Goal: Transaction & Acquisition: Book appointment/travel/reservation

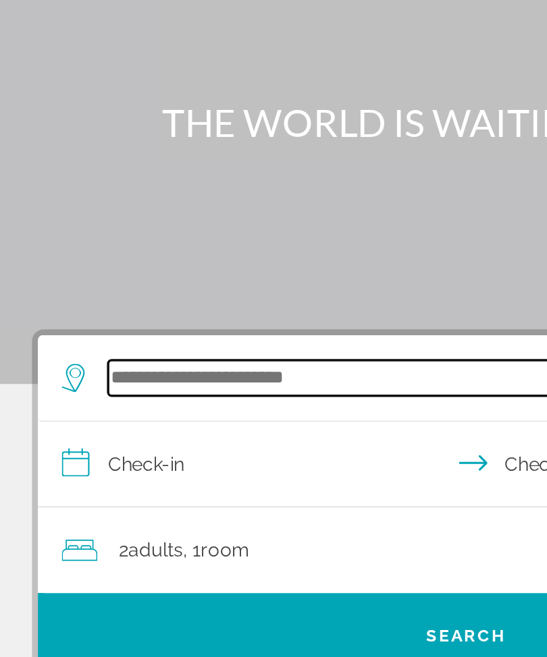
click at [128, 311] on input "Search hotel destination" at bounding box center [276, 321] width 412 height 20
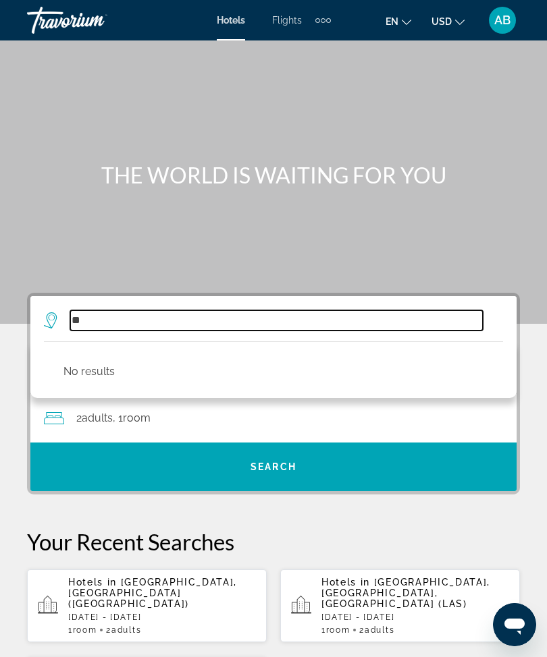
type input "*"
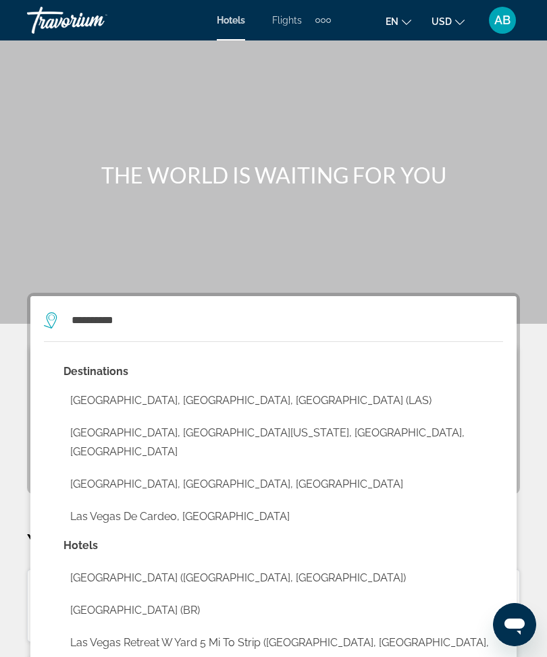
click at [203, 400] on button "[GEOGRAPHIC_DATA], [GEOGRAPHIC_DATA], [GEOGRAPHIC_DATA] (LAS)" at bounding box center [282, 401] width 439 height 26
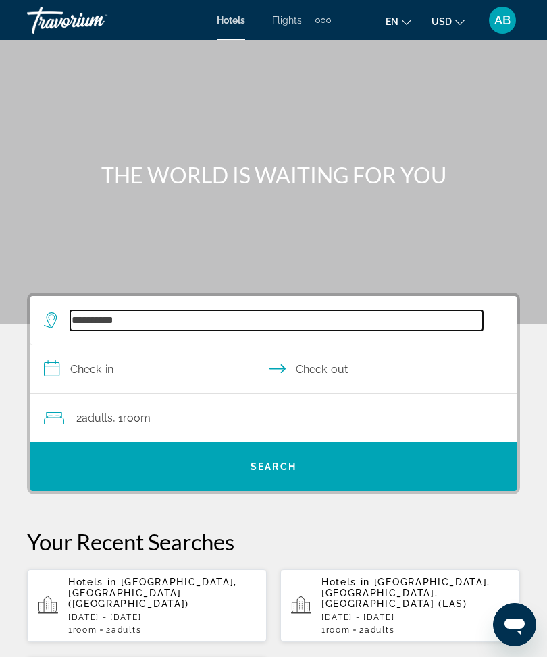
type input "**********"
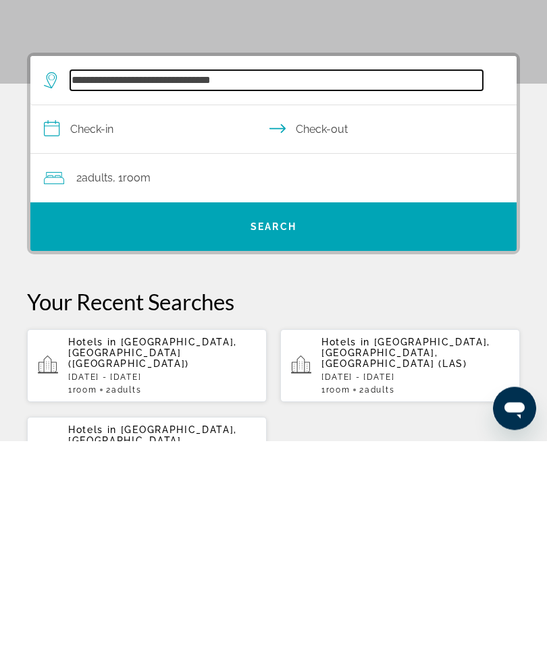
scroll to position [32, 0]
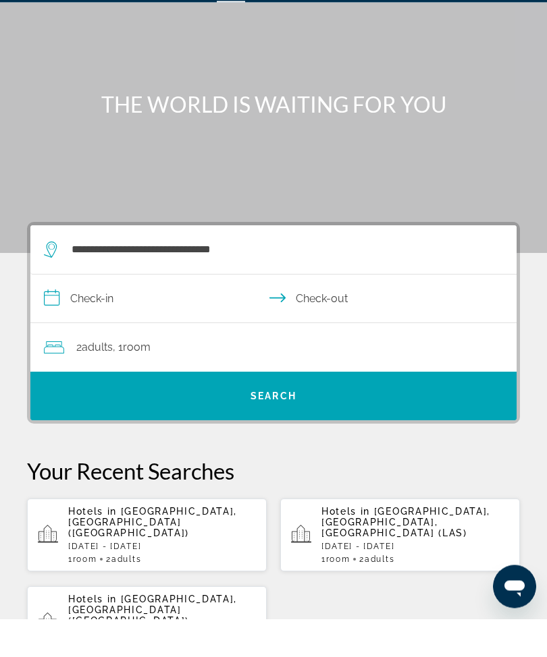
click at [76, 313] on input "**********" at bounding box center [275, 339] width 491 height 52
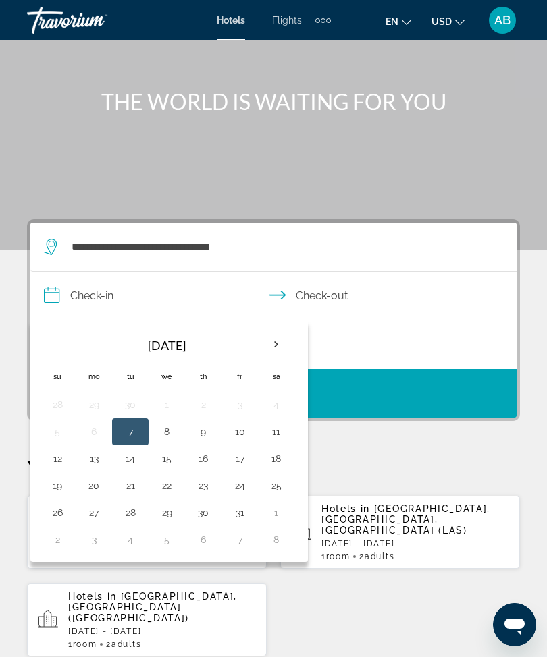
scroll to position [71, 0]
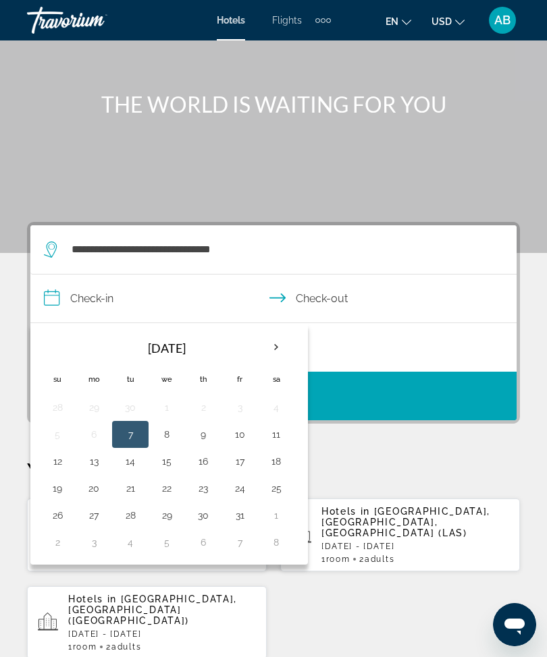
click at [286, 350] on th "Next month" at bounding box center [276, 348] width 36 height 30
click at [279, 348] on th "Next month" at bounding box center [276, 348] width 36 height 30
click at [285, 348] on th "Next month" at bounding box center [276, 348] width 36 height 30
click at [284, 342] on th "Next month" at bounding box center [276, 348] width 36 height 30
click at [65, 356] on th "Previous month" at bounding box center [57, 348] width 36 height 30
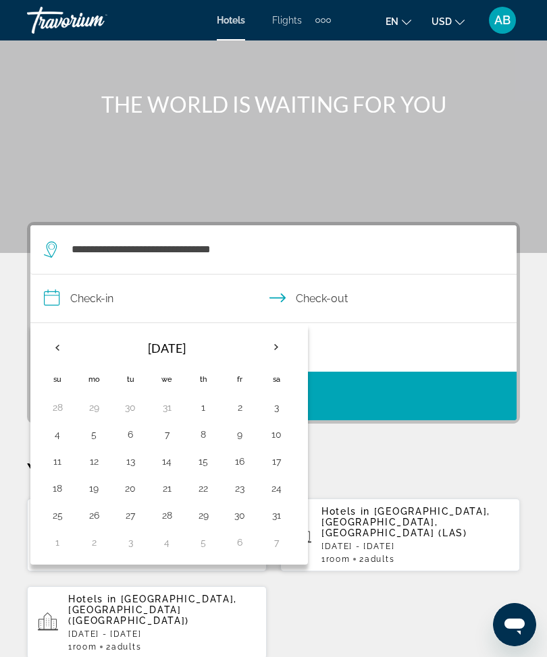
click at [72, 351] on th "Previous month" at bounding box center [57, 348] width 36 height 30
click at [65, 353] on th "Previous month" at bounding box center [57, 348] width 36 height 30
click at [86, 496] on button "17" at bounding box center [94, 488] width 22 height 19
click at [201, 491] on button "20" at bounding box center [203, 488] width 22 height 19
type input "**********"
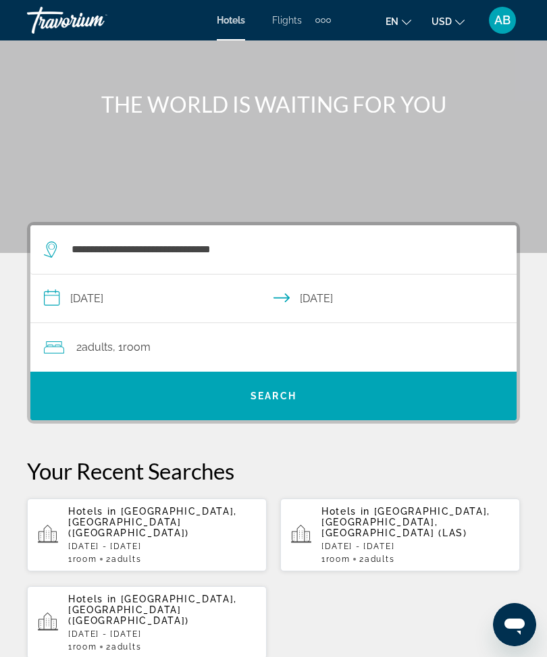
click at [257, 346] on div "2 Adult Adults , 1 Room rooms" at bounding box center [280, 347] width 473 height 19
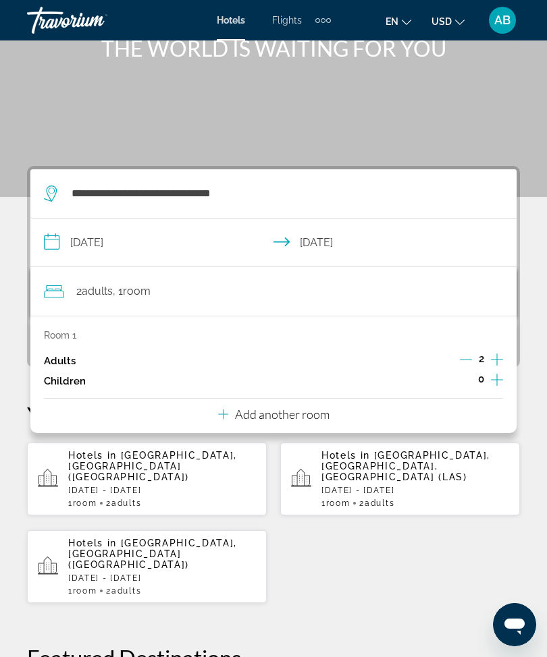
click at [306, 410] on p "Add another room" at bounding box center [282, 414] width 95 height 15
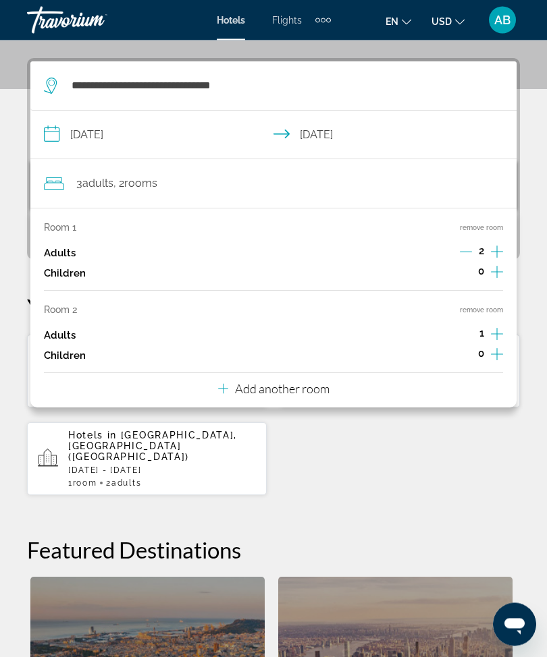
scroll to position [249, 0]
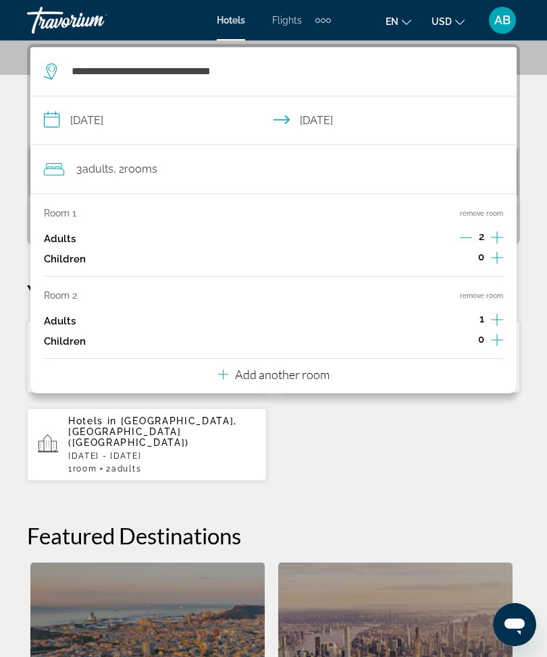
click at [312, 368] on p "Add another room" at bounding box center [282, 374] width 95 height 15
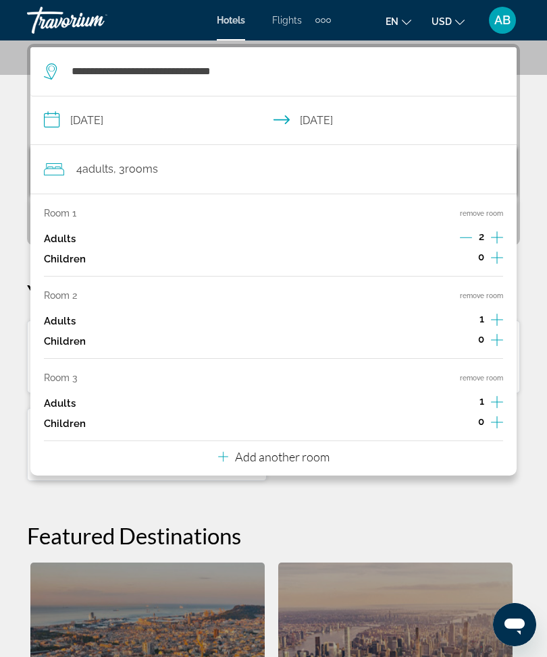
click at [321, 454] on p "Add another room" at bounding box center [282, 457] width 95 height 15
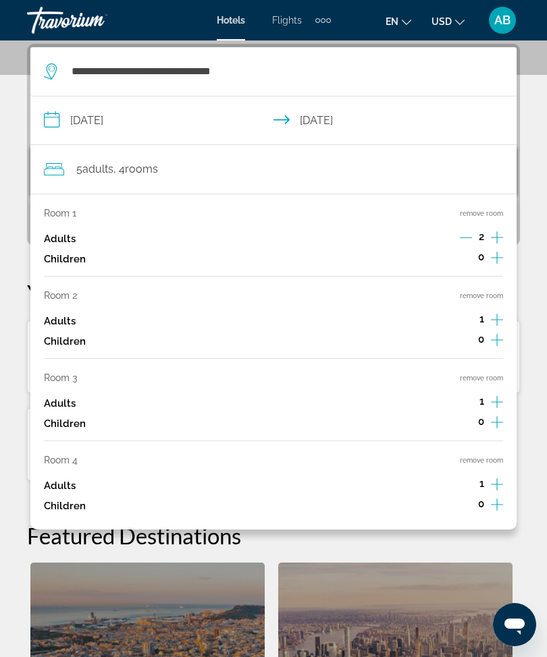
click at [491, 456] on button "remove room" at bounding box center [481, 460] width 43 height 9
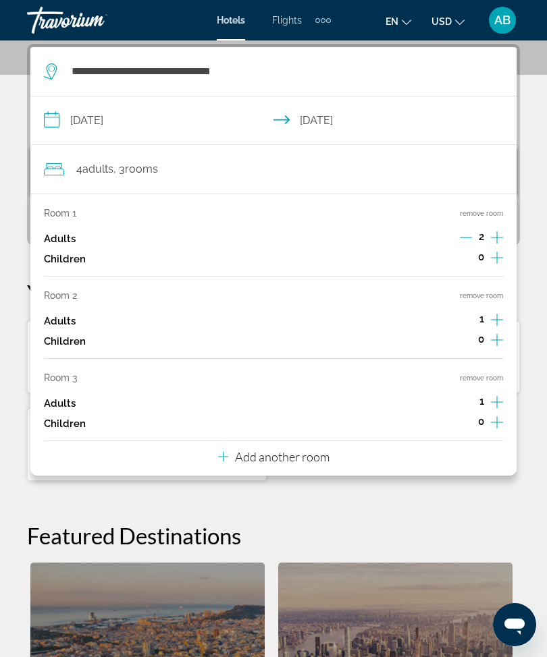
click at [502, 375] on button "remove room" at bounding box center [481, 378] width 43 height 9
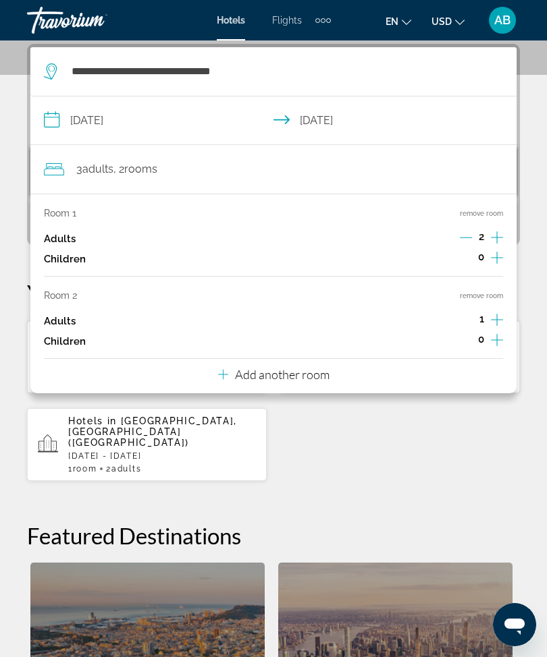
click at [514, 292] on div "Room 1 remove room Adults 2 Children 0 Room 2 remove room Adults 1 Children 0 A…" at bounding box center [273, 294] width 486 height 200
click at [468, 296] on button "remove room" at bounding box center [481, 296] width 43 height 9
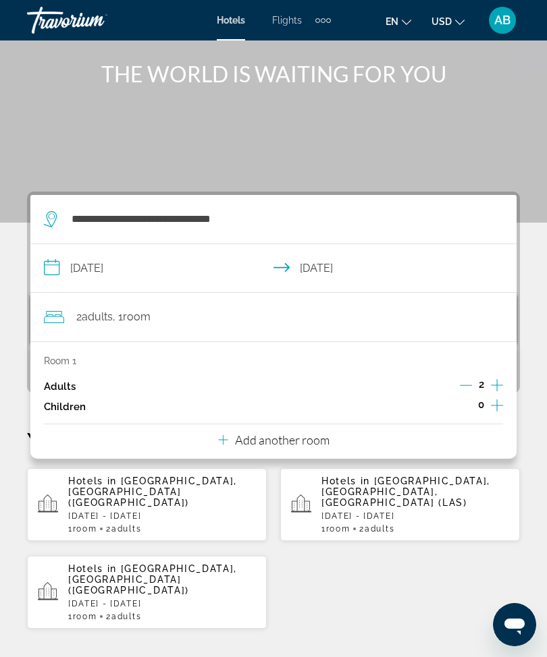
scroll to position [101, 0]
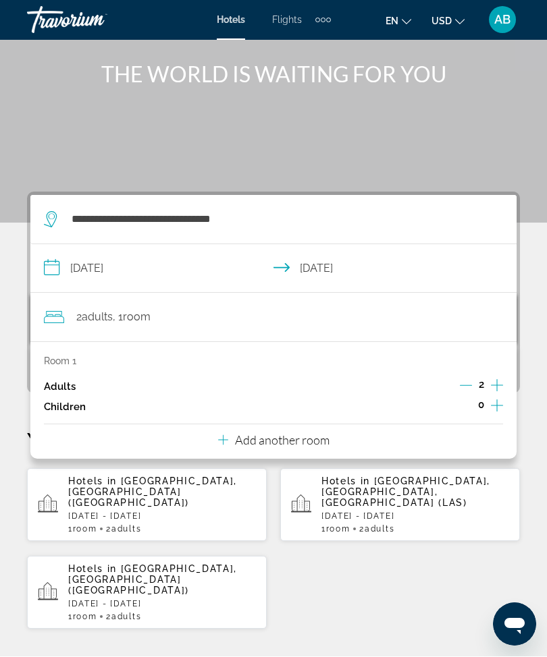
click at [25, 282] on div "**********" at bounding box center [273, 609] width 547 height 834
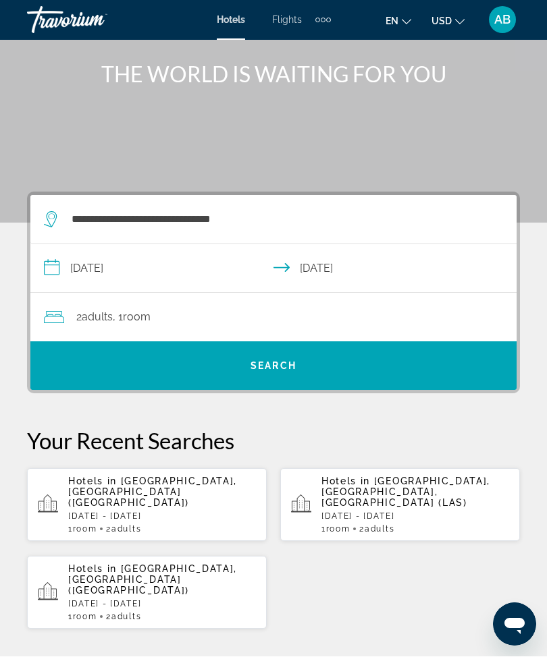
scroll to position [101, 0]
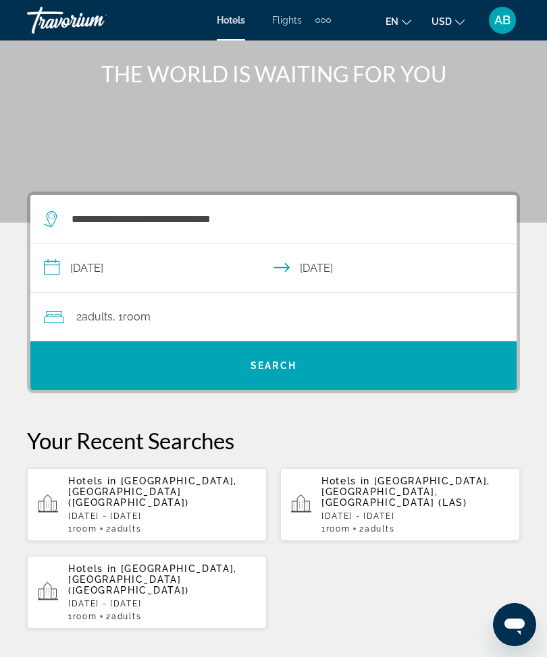
click at [216, 369] on span "Search" at bounding box center [273, 366] width 486 height 32
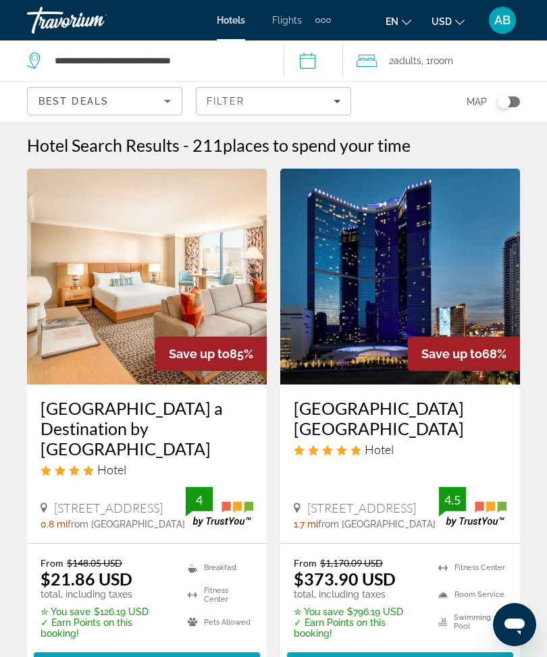
click at [417, 277] on img "Main content" at bounding box center [400, 277] width 240 height 216
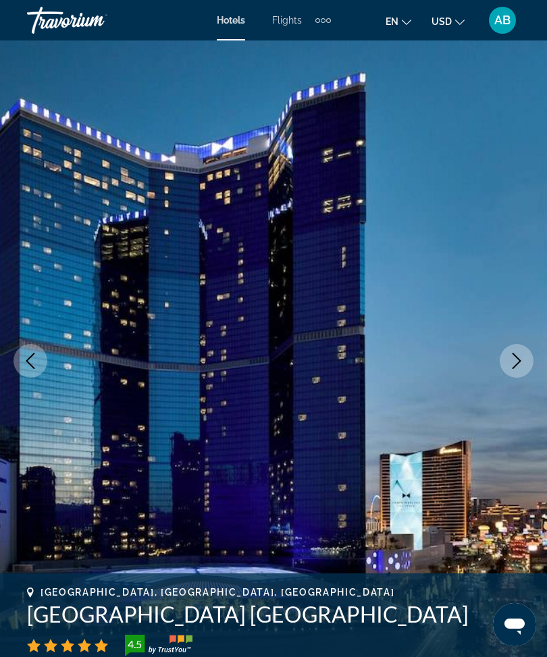
click at [509, 367] on icon "Next image" at bounding box center [516, 361] width 16 height 16
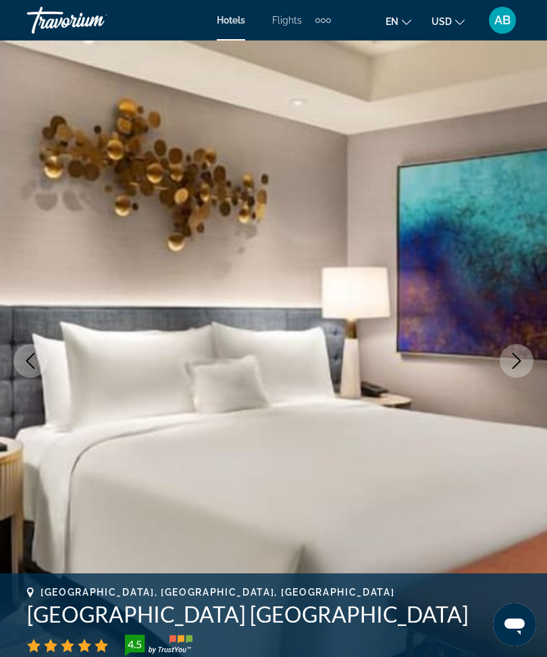
click at [523, 367] on icon "Next image" at bounding box center [516, 361] width 16 height 16
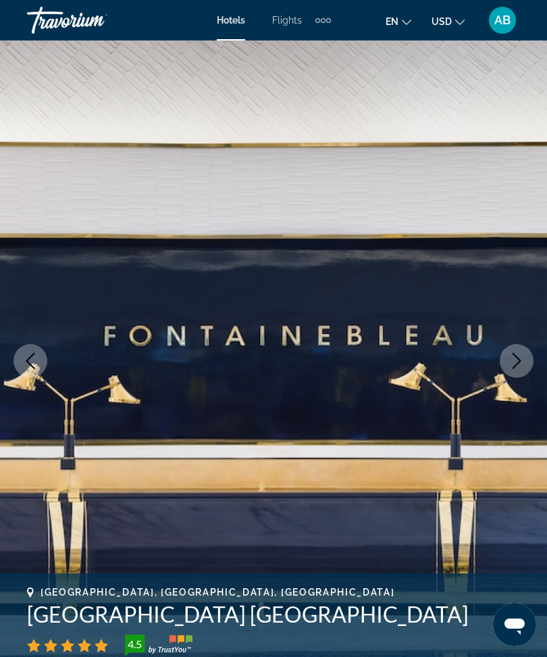
click at [517, 360] on icon "Next image" at bounding box center [516, 361] width 16 height 16
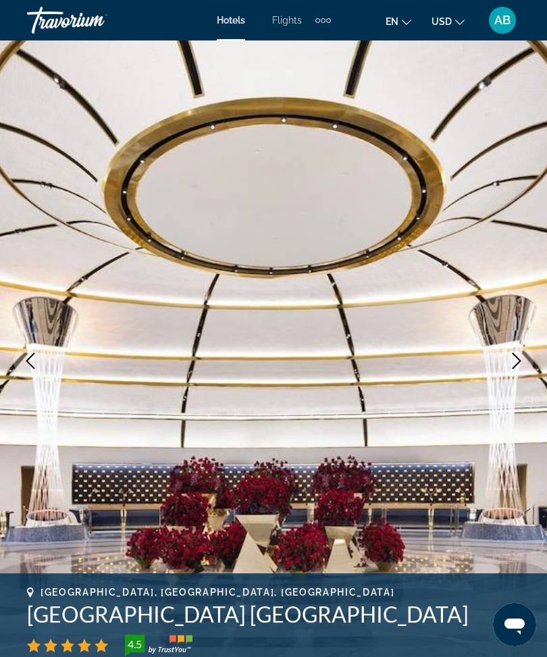
click at [518, 356] on icon "Next image" at bounding box center [516, 361] width 16 height 16
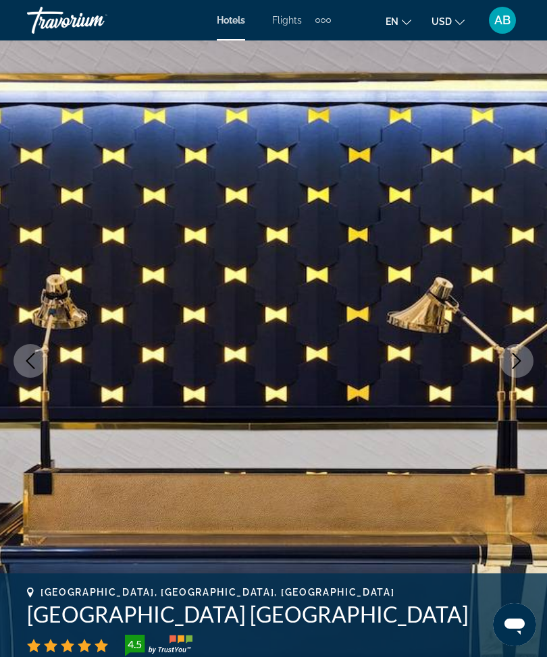
click at [509, 366] on icon "Next image" at bounding box center [516, 361] width 16 height 16
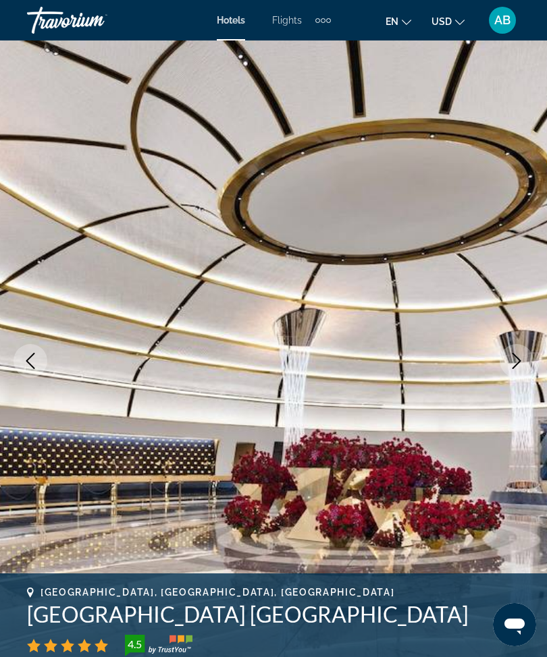
click at [515, 362] on icon "Next image" at bounding box center [516, 361] width 16 height 16
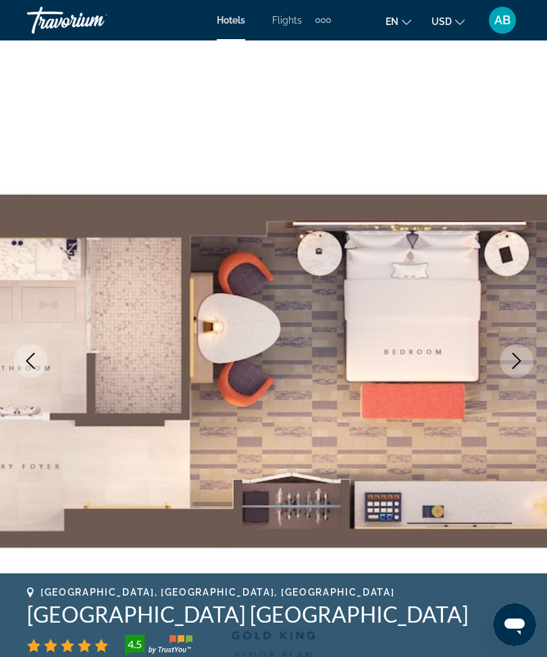
click at [507, 367] on button "Next image" at bounding box center [517, 361] width 34 height 34
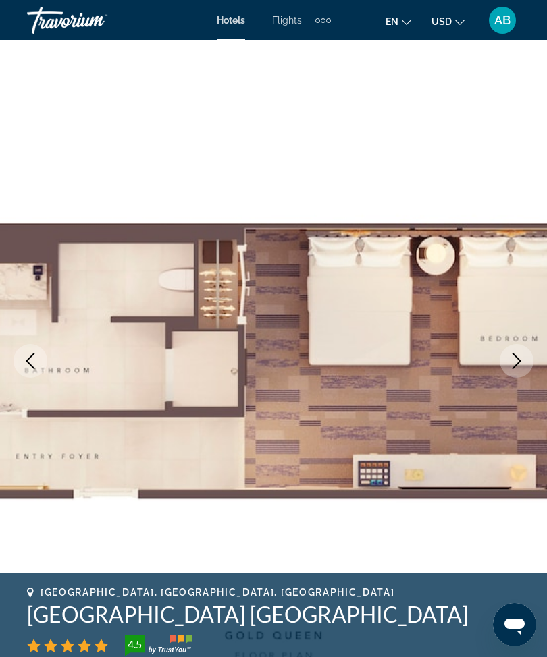
click at [508, 371] on button "Next image" at bounding box center [517, 361] width 34 height 34
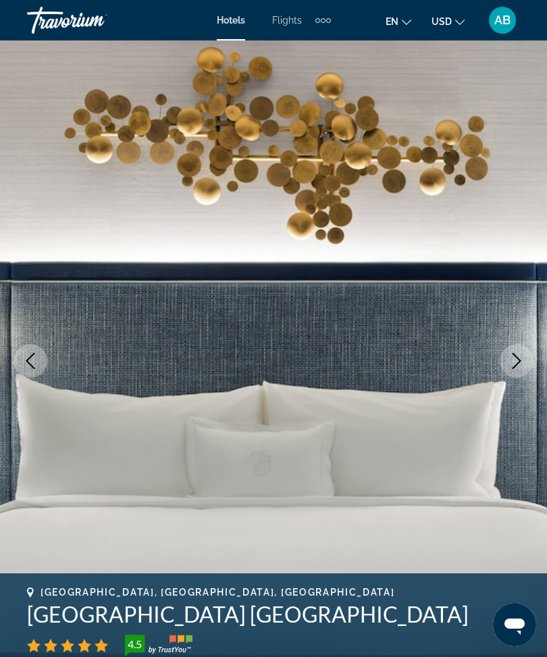
click at [515, 369] on icon "Next image" at bounding box center [516, 361] width 16 height 16
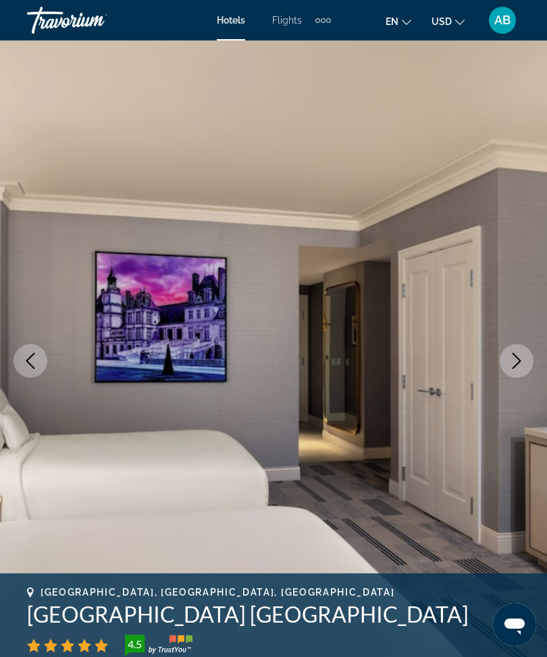
click at [517, 367] on icon "Next image" at bounding box center [516, 361] width 16 height 16
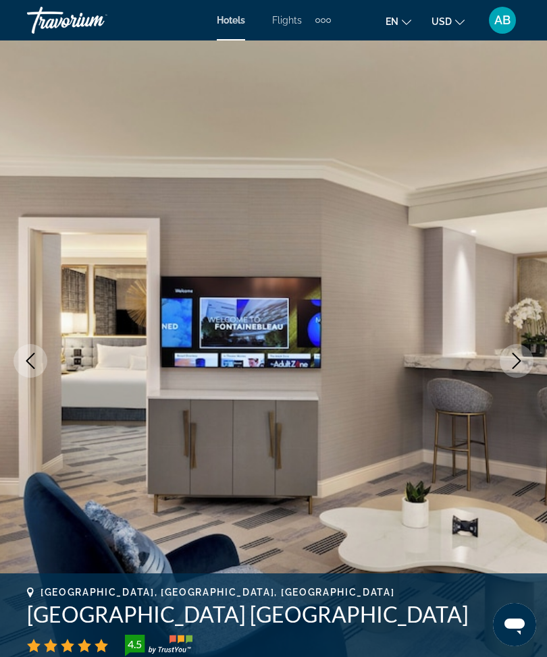
click at [511, 373] on button "Next image" at bounding box center [517, 361] width 34 height 34
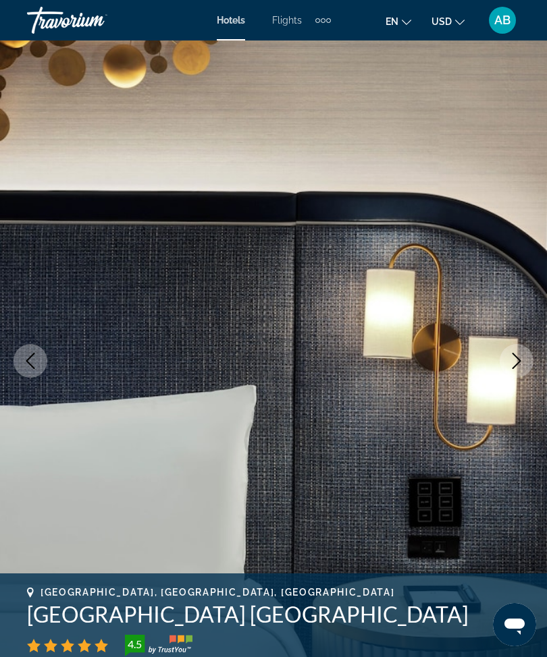
click at [516, 362] on icon "Next image" at bounding box center [516, 361] width 16 height 16
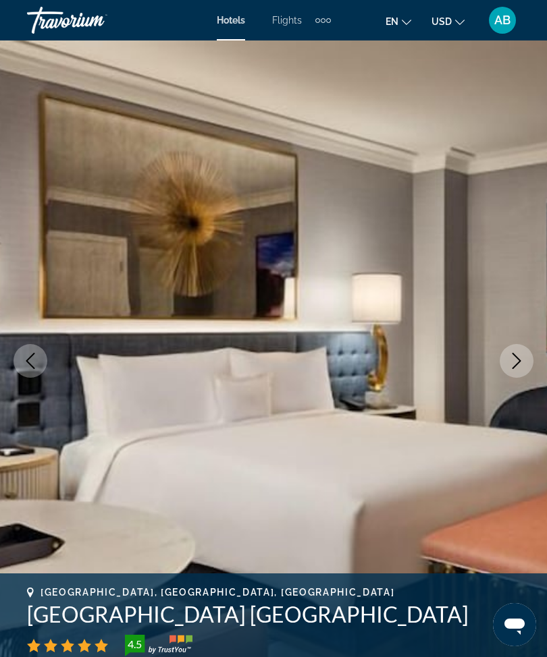
click at [523, 354] on icon "Next image" at bounding box center [516, 361] width 16 height 16
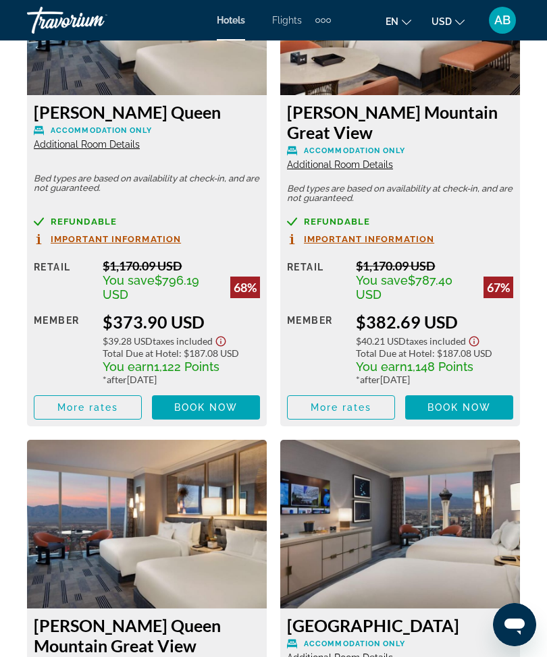
scroll to position [2483, 0]
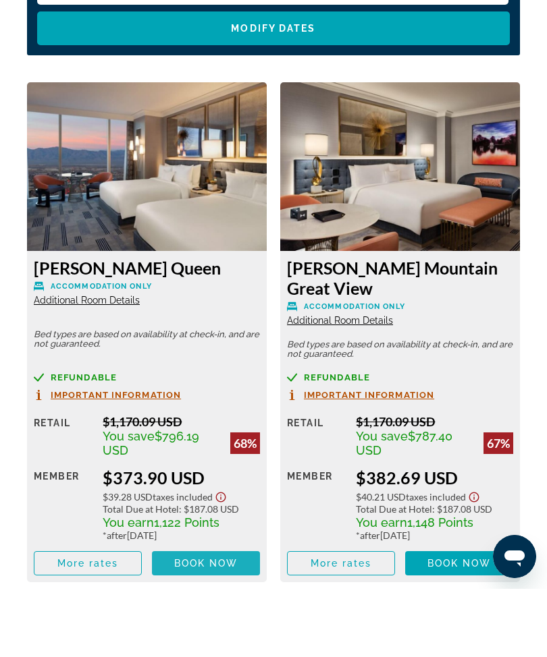
click at [220, 616] on span "Main content" at bounding box center [206, 632] width 108 height 32
